Goal: Task Accomplishment & Management: Complete application form

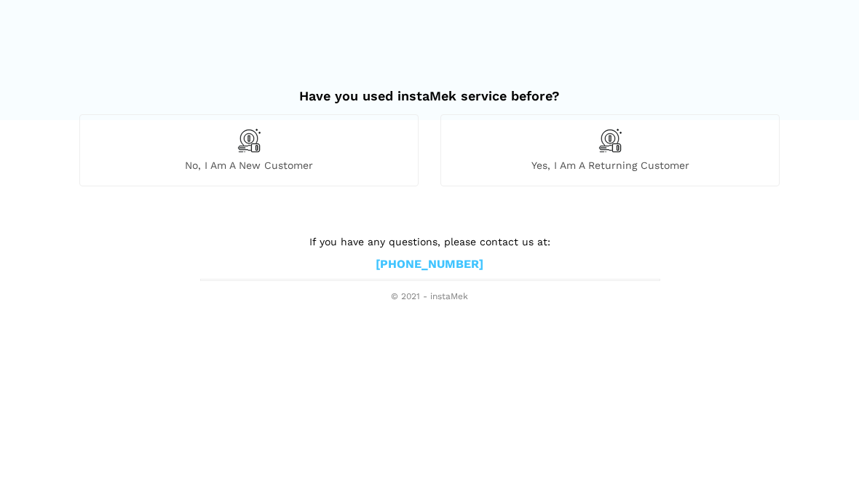
click at [260, 130] on img at bounding box center [249, 140] width 25 height 25
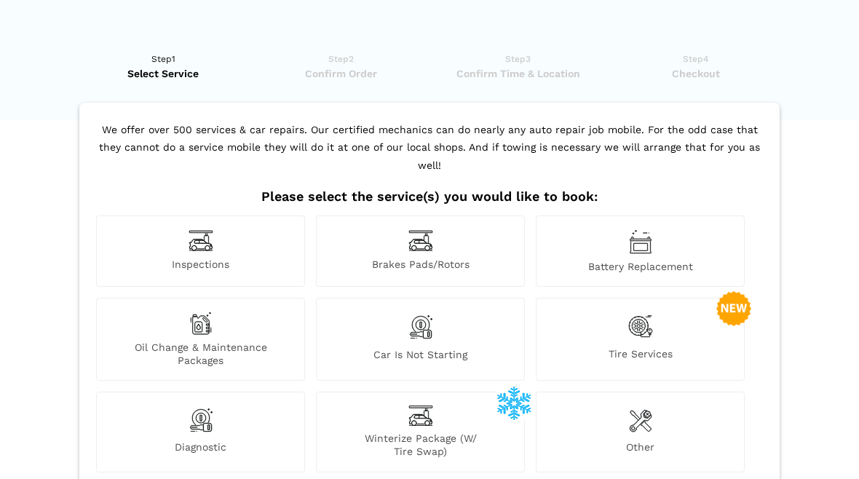
click at [648, 319] on img at bounding box center [640, 326] width 25 height 30
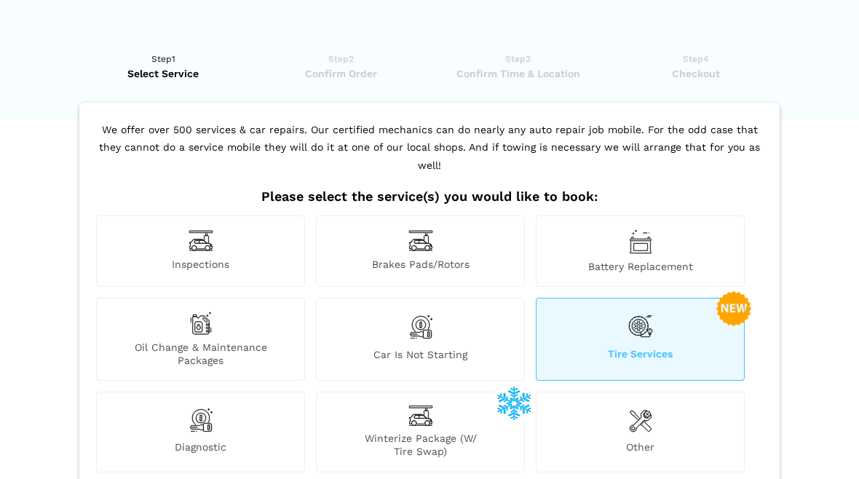
click at [651, 311] on img at bounding box center [640, 326] width 25 height 30
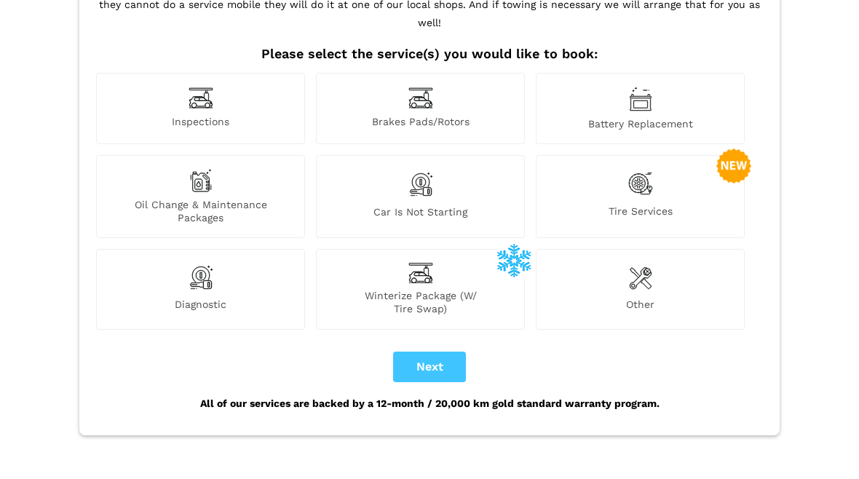
click at [667, 155] on div "Tire Services" at bounding box center [640, 196] width 209 height 83
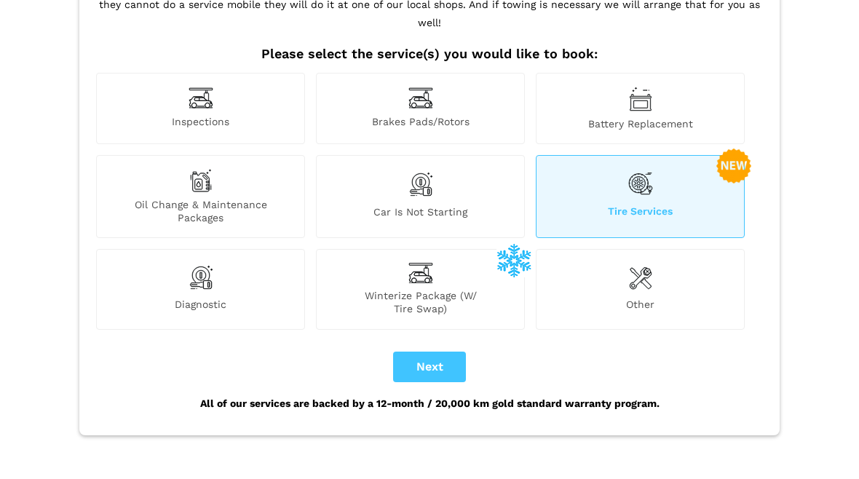
scroll to position [142, 0]
click at [684, 167] on div "Tire Services" at bounding box center [640, 197] width 209 height 83
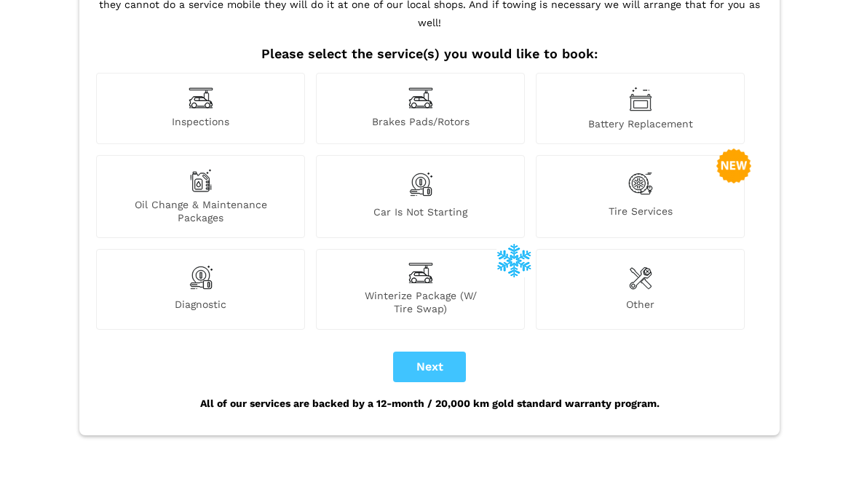
click at [640, 205] on span "Tire Services" at bounding box center [639, 215] width 207 height 20
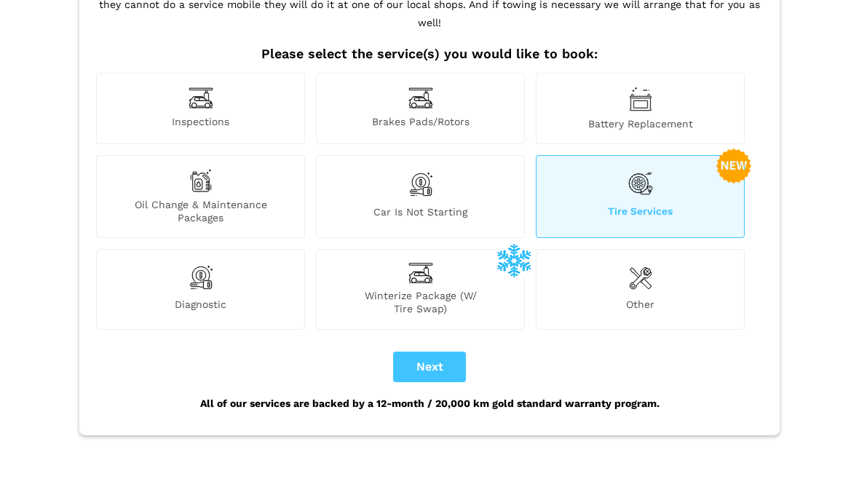
click at [647, 205] on span "Tire Services" at bounding box center [639, 215] width 207 height 20
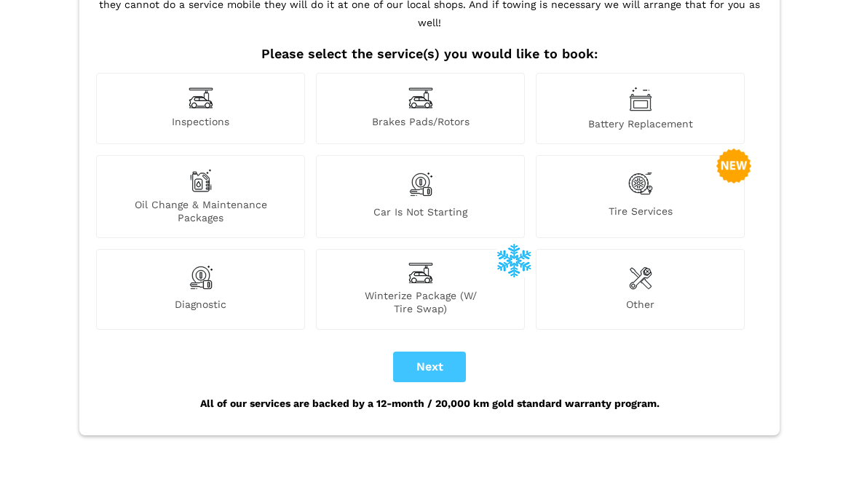
click at [449, 352] on button "Next" at bounding box center [429, 367] width 73 height 31
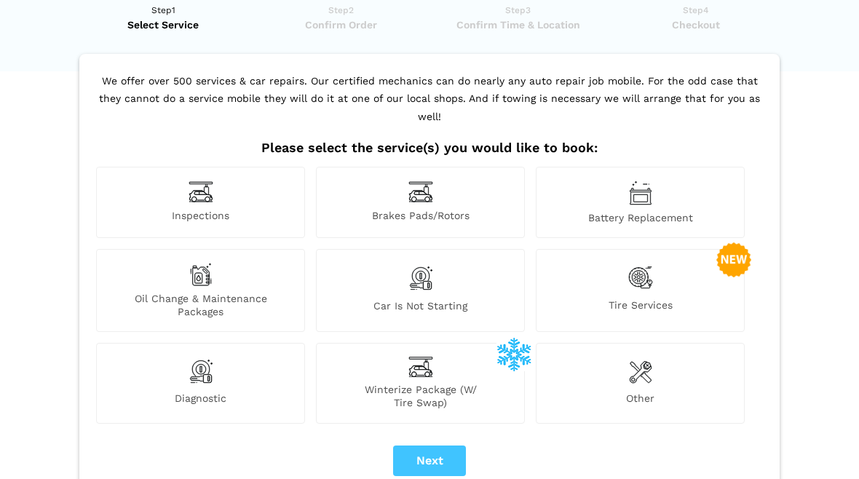
scroll to position [0, 0]
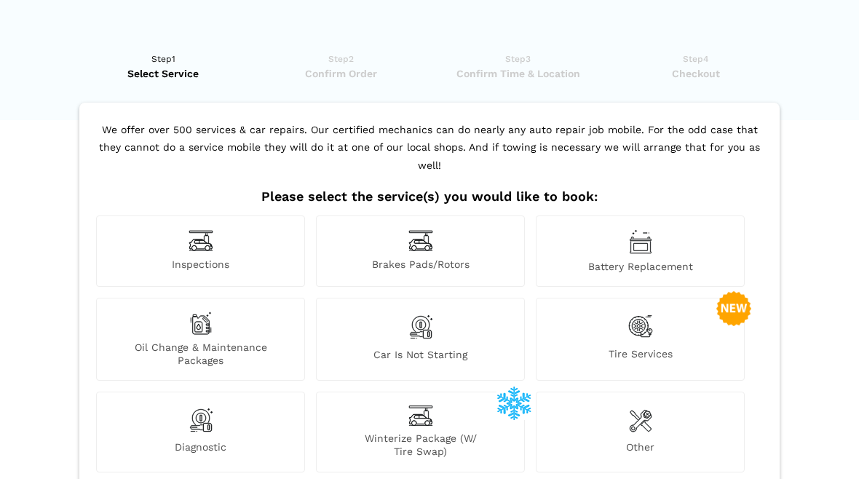
click at [641, 311] on img at bounding box center [640, 326] width 25 height 30
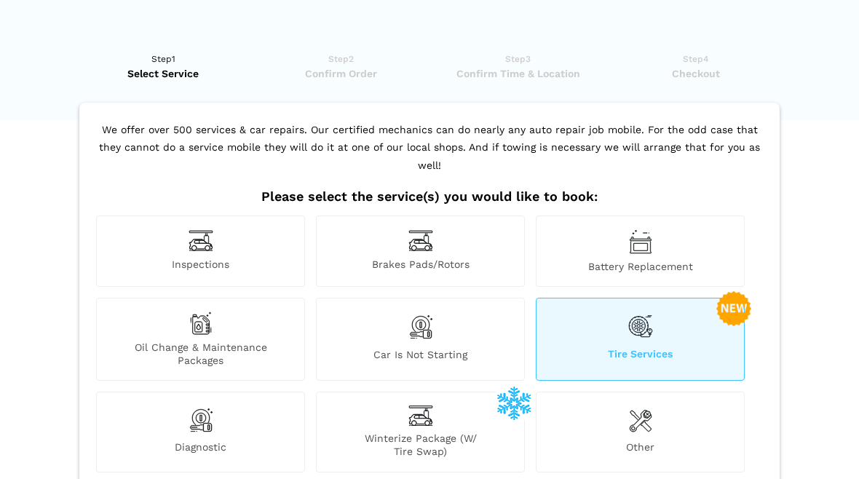
checkbox input "true"
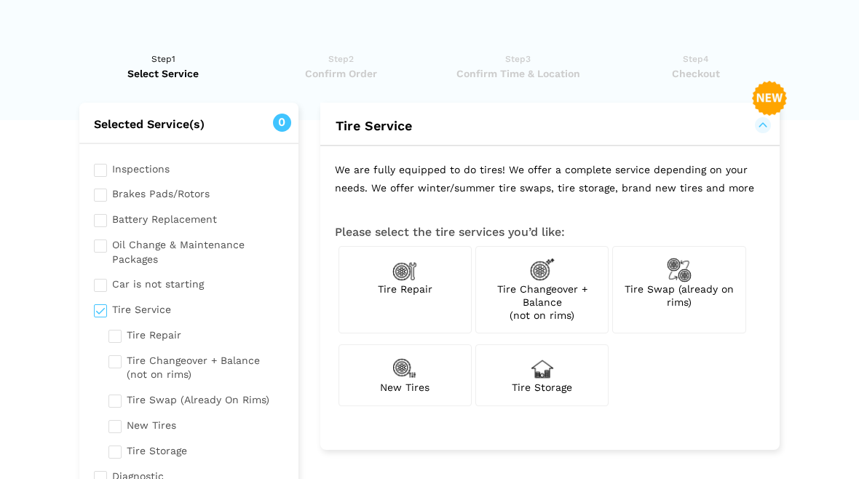
click at [122, 395] on input "checkbox" at bounding box center [195, 398] width 175 height 18
checkbox input "true"
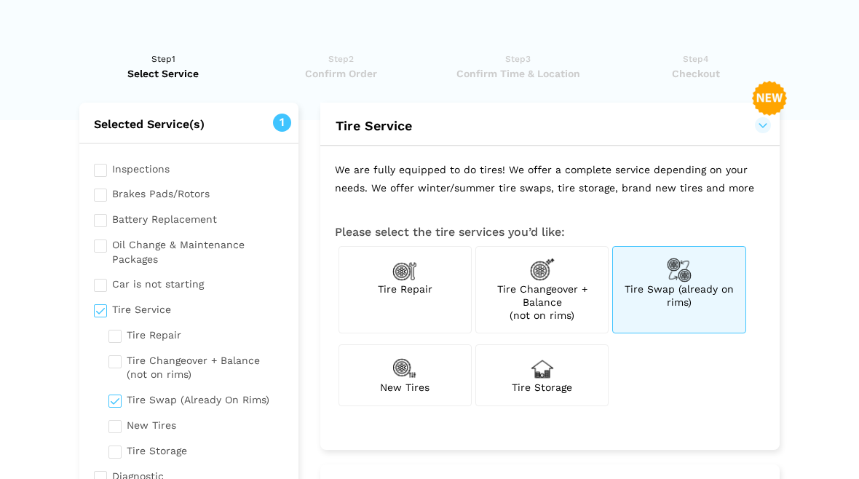
click at [496, 387] on div "Tire Storage" at bounding box center [541, 374] width 133 height 61
checkbox input "true"
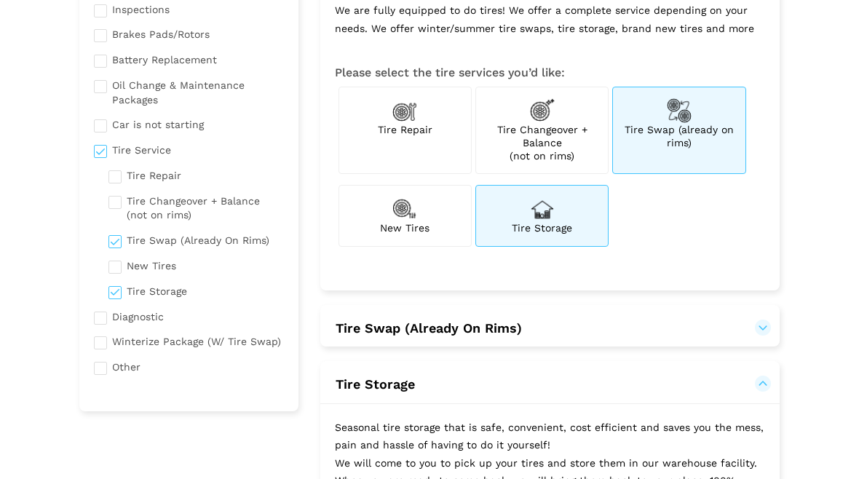
scroll to position [172, 0]
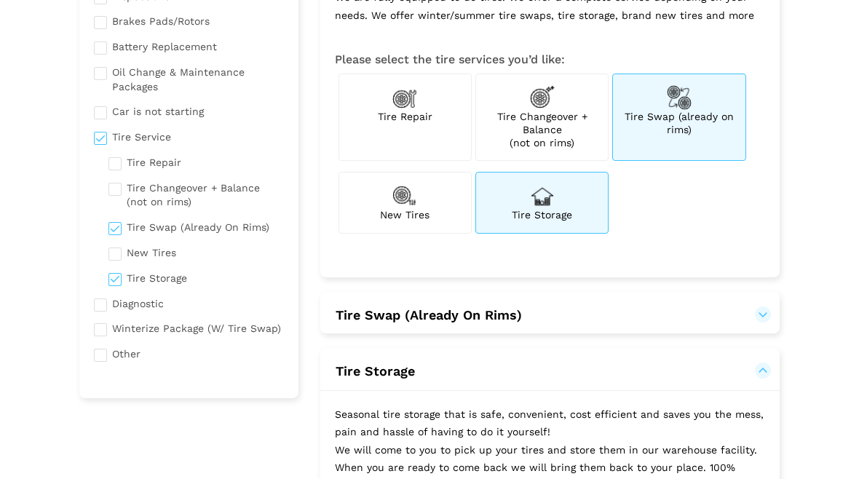
click at [752, 311] on button "Tire Swap (Already On Rims)" at bounding box center [550, 314] width 430 height 17
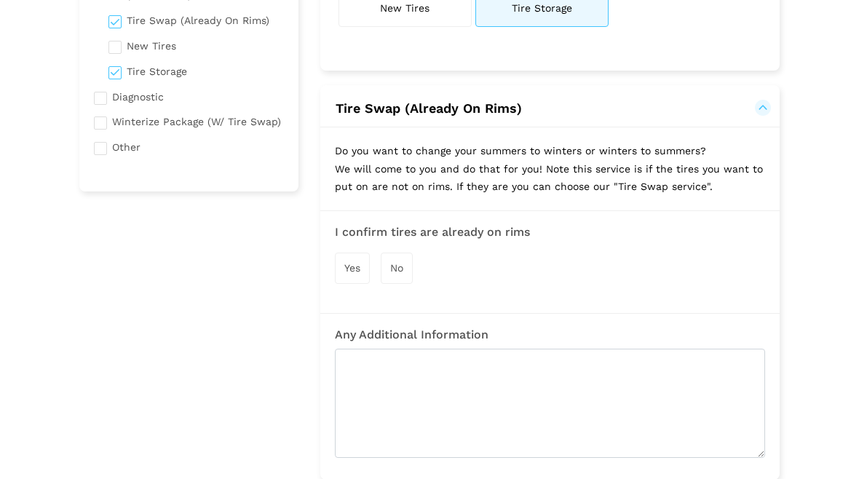
scroll to position [381, 0]
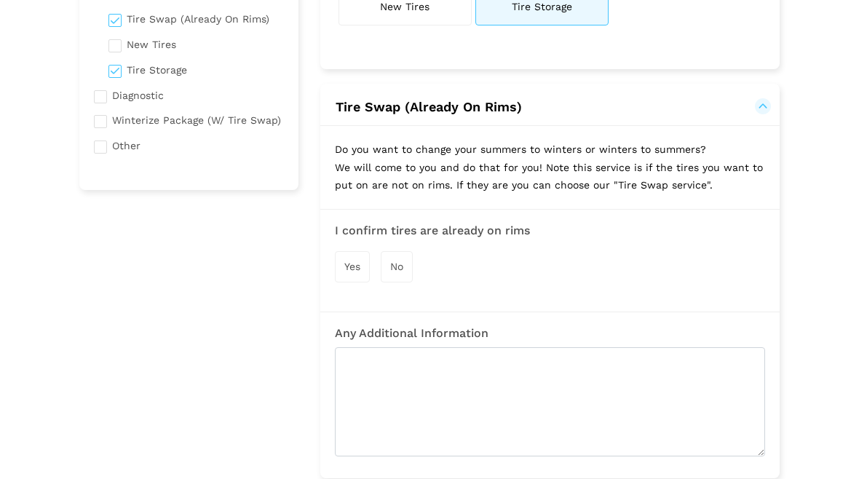
click at [354, 263] on span "Yes" at bounding box center [352, 267] width 16 height 12
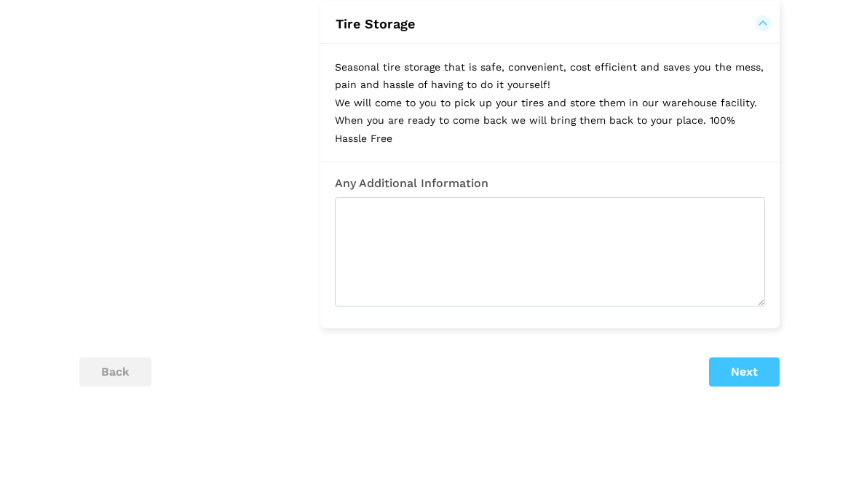
click at [755, 365] on button "Next" at bounding box center [744, 371] width 71 height 29
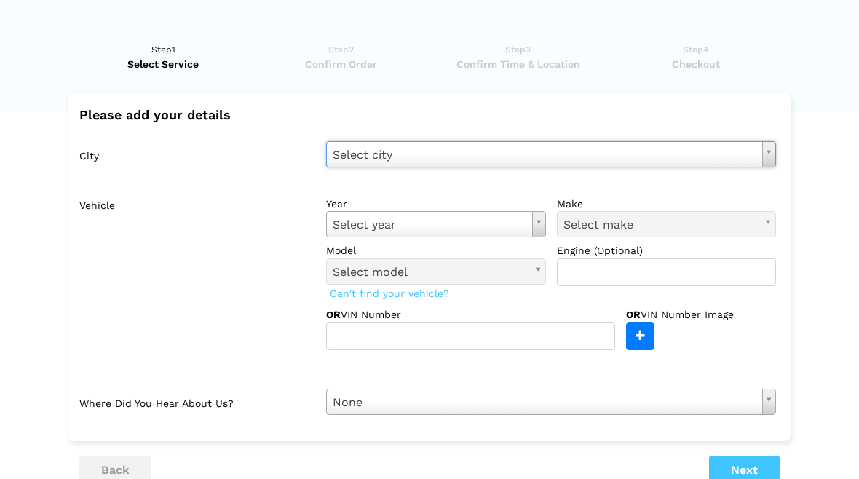
scroll to position [0, 0]
